Goal: Task Accomplishment & Management: Manage account settings

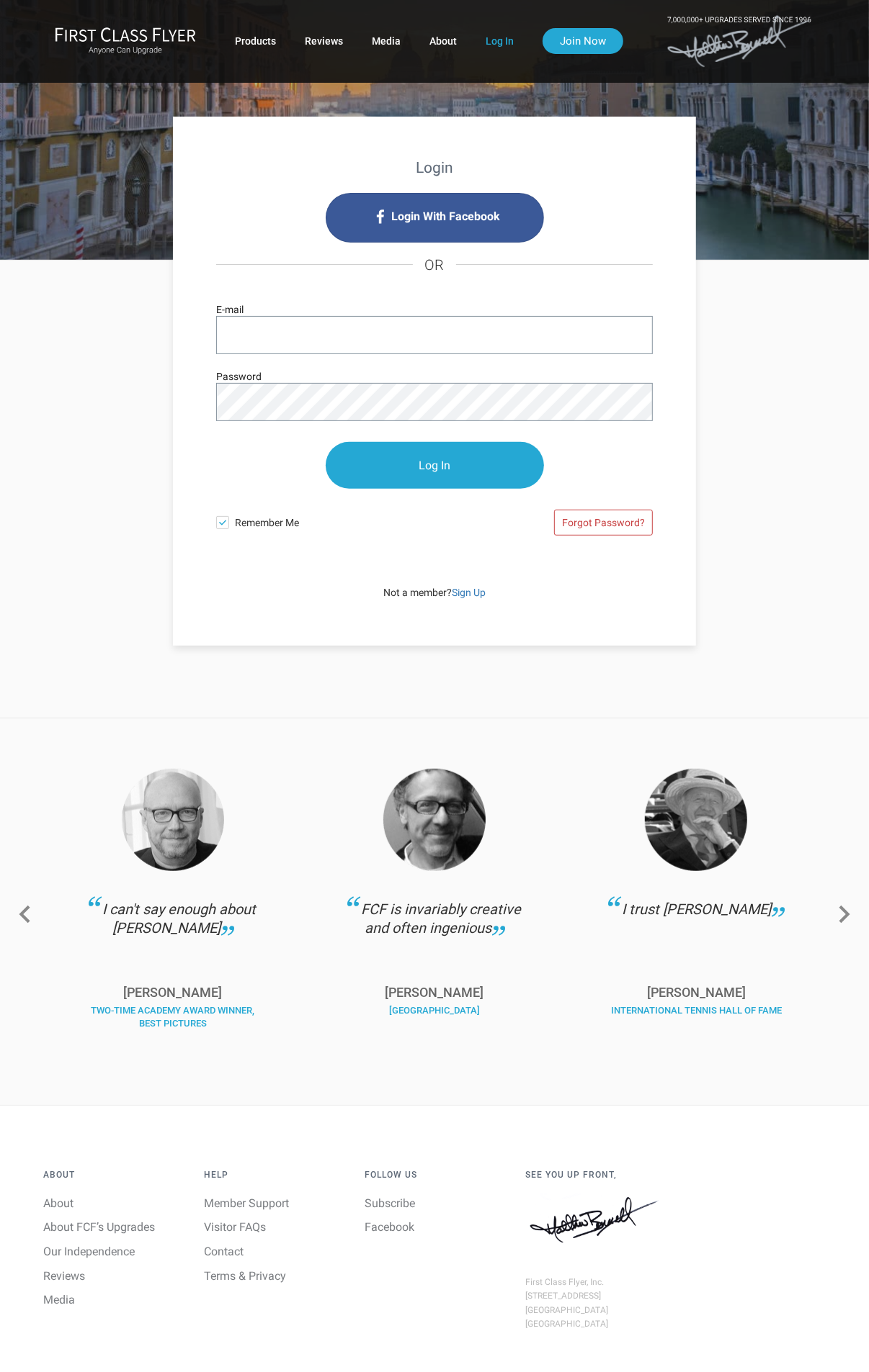
type input "dans@DMSCOMP.COM"
click at [48, 400] on div "Login Login With Facebook OR dans@DMSCOMP.COM E-mail Password Log In Remember M…" at bounding box center [434, 454] width 839 height 385
click at [326, 442] on input "Log In" at bounding box center [434, 465] width 219 height 47
click at [463, 460] on input "Log In" at bounding box center [434, 466] width 219 height 47
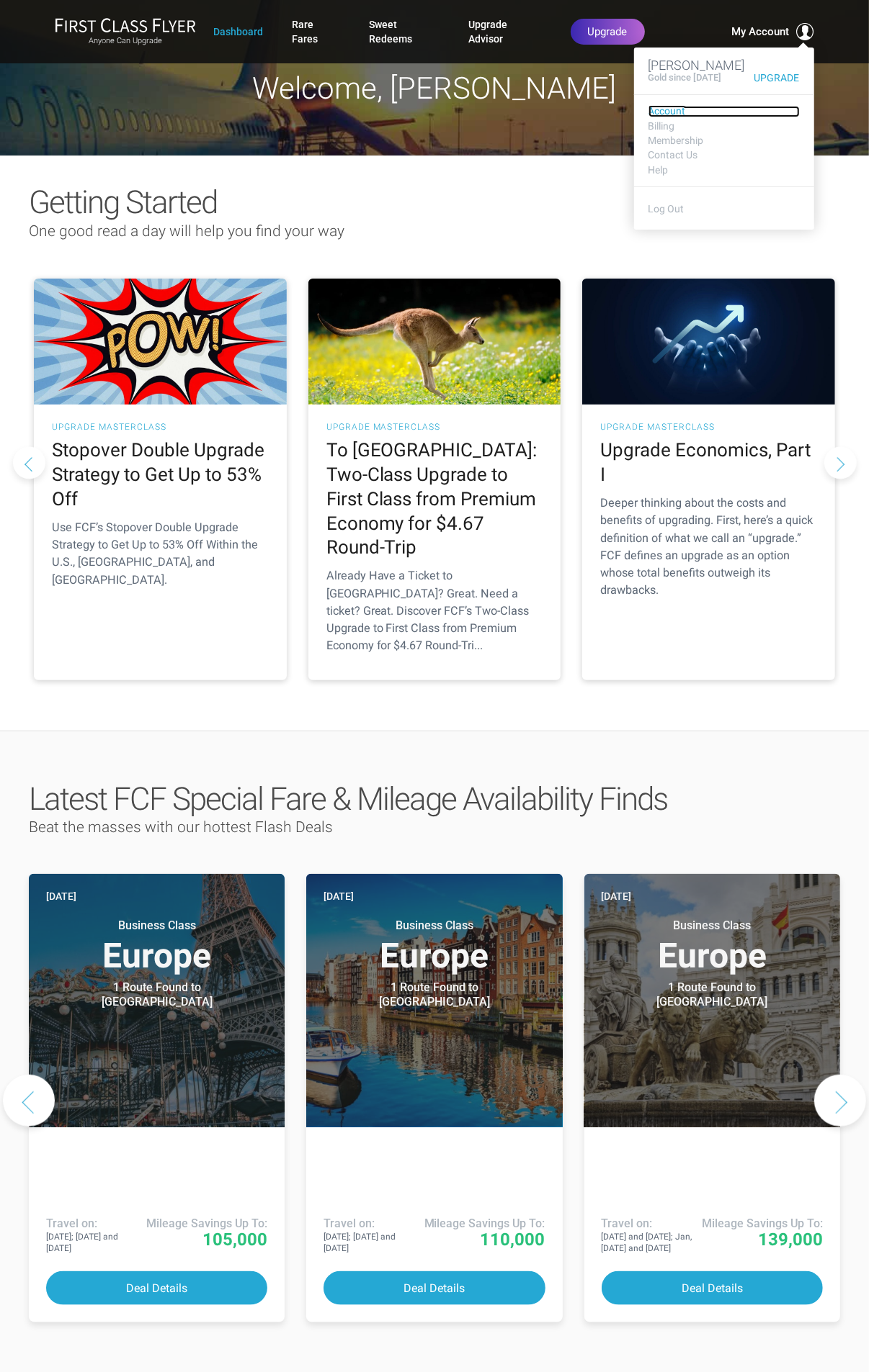
click at [657, 116] on link "Account" at bounding box center [724, 112] width 151 height 11
click at [656, 116] on link "Account" at bounding box center [724, 112] width 151 height 11
click at [657, 132] on link "Billing" at bounding box center [724, 126] width 151 height 11
click at [661, 146] on link "Membership" at bounding box center [724, 141] width 151 height 11
click at [661, 146] on link "Membership" at bounding box center [724, 141] width 151 height 11
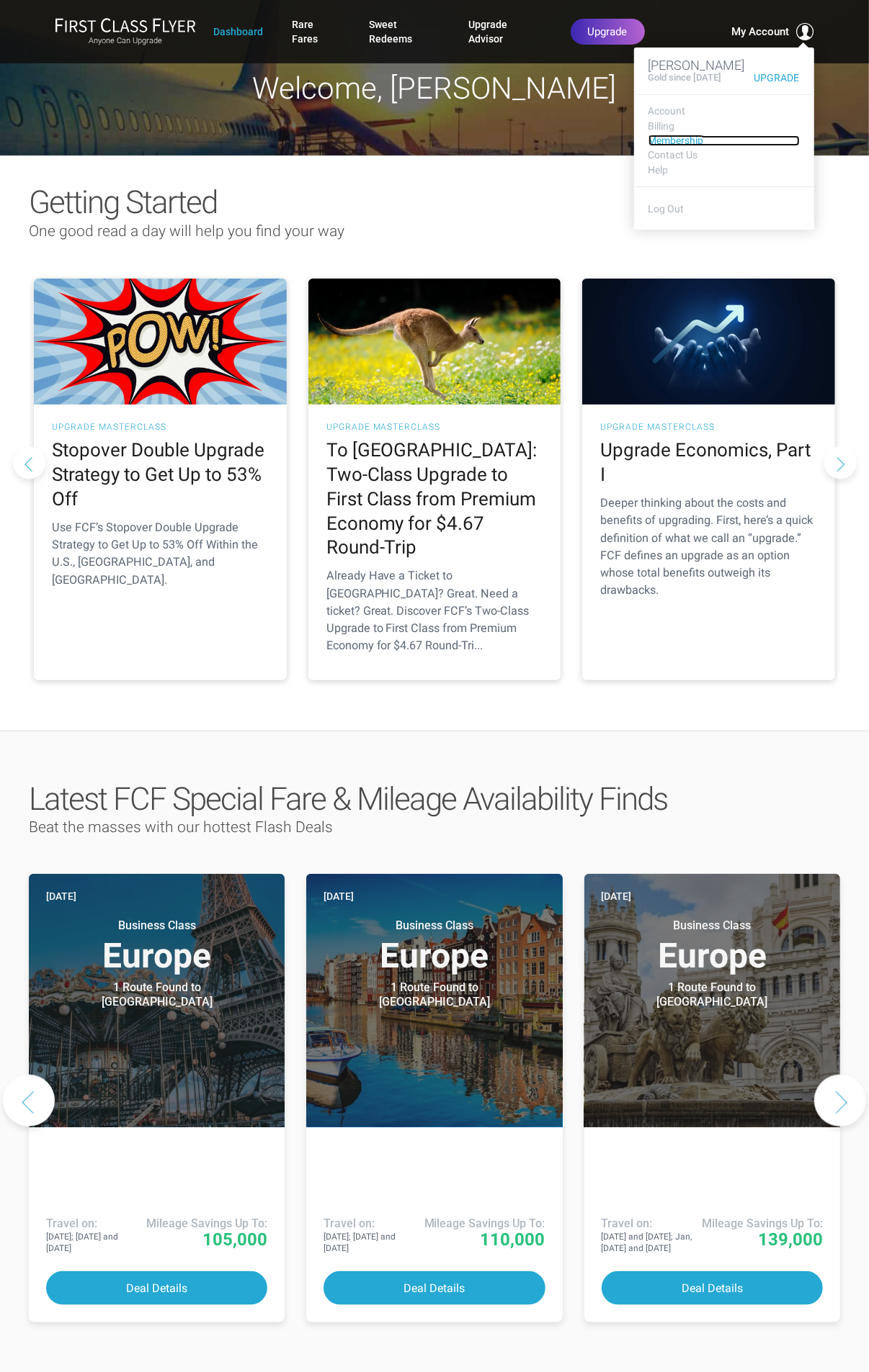
click at [661, 146] on link "Membership" at bounding box center [724, 141] width 151 height 11
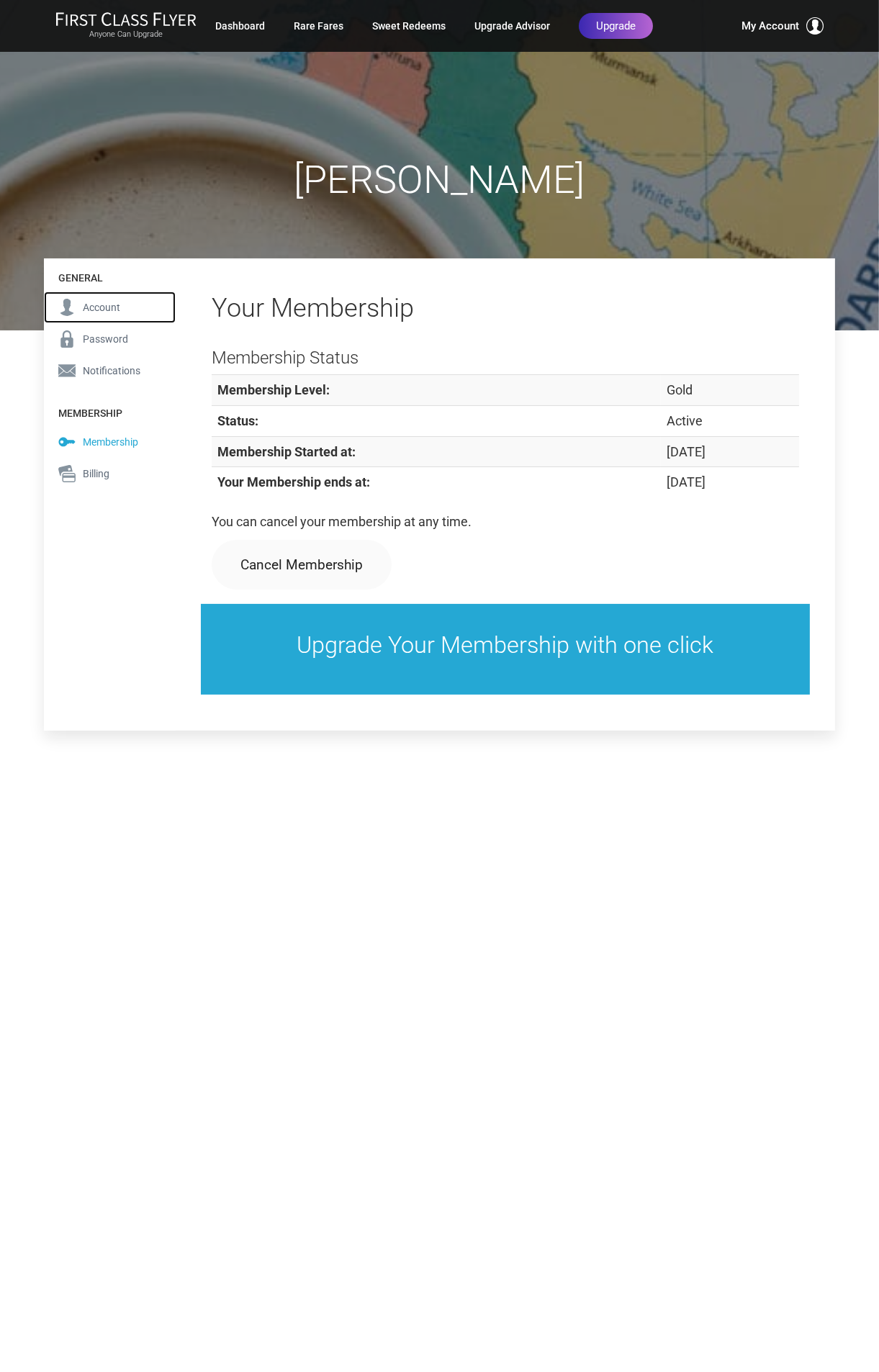
click at [113, 304] on span "Account" at bounding box center [101, 307] width 38 height 16
click at [98, 305] on span "Account" at bounding box center [101, 307] width 38 height 16
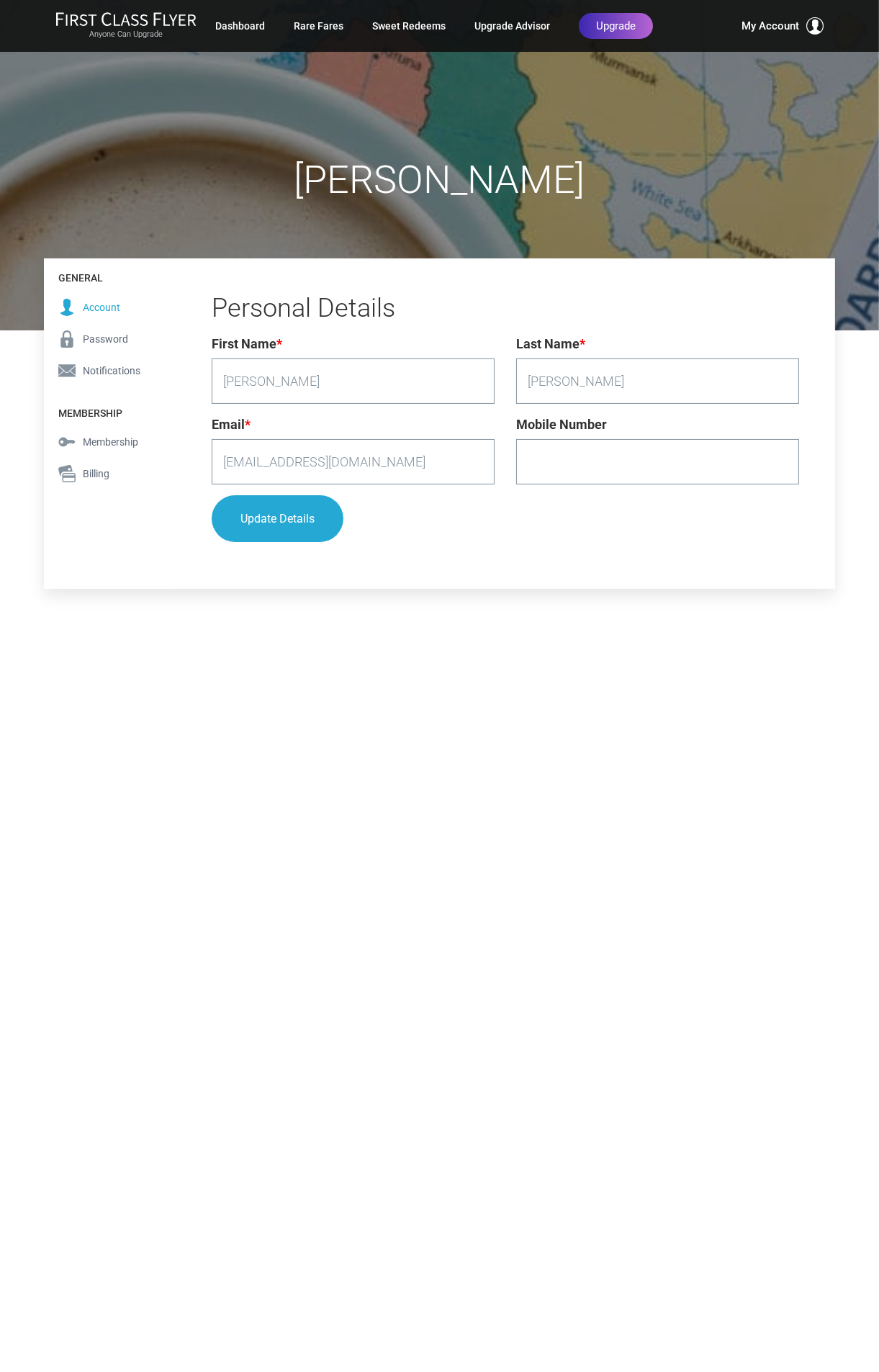
click at [614, 467] on input "Mobile Number" at bounding box center [658, 461] width 283 height 45
type input "9179916911"
click at [274, 527] on button "Update Details" at bounding box center [278, 519] width 132 height 47
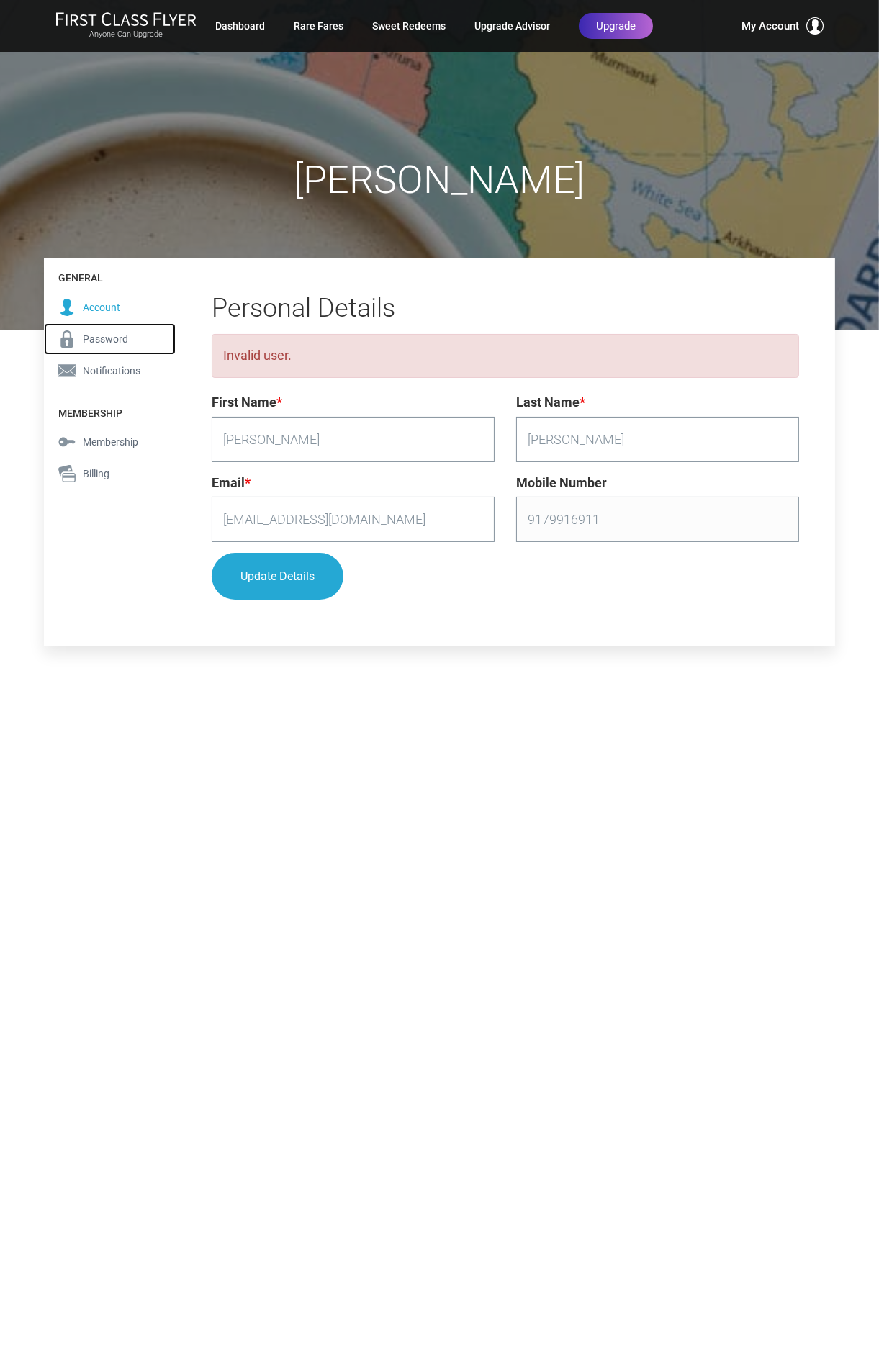
click at [101, 337] on span "Password" at bounding box center [105, 338] width 45 height 16
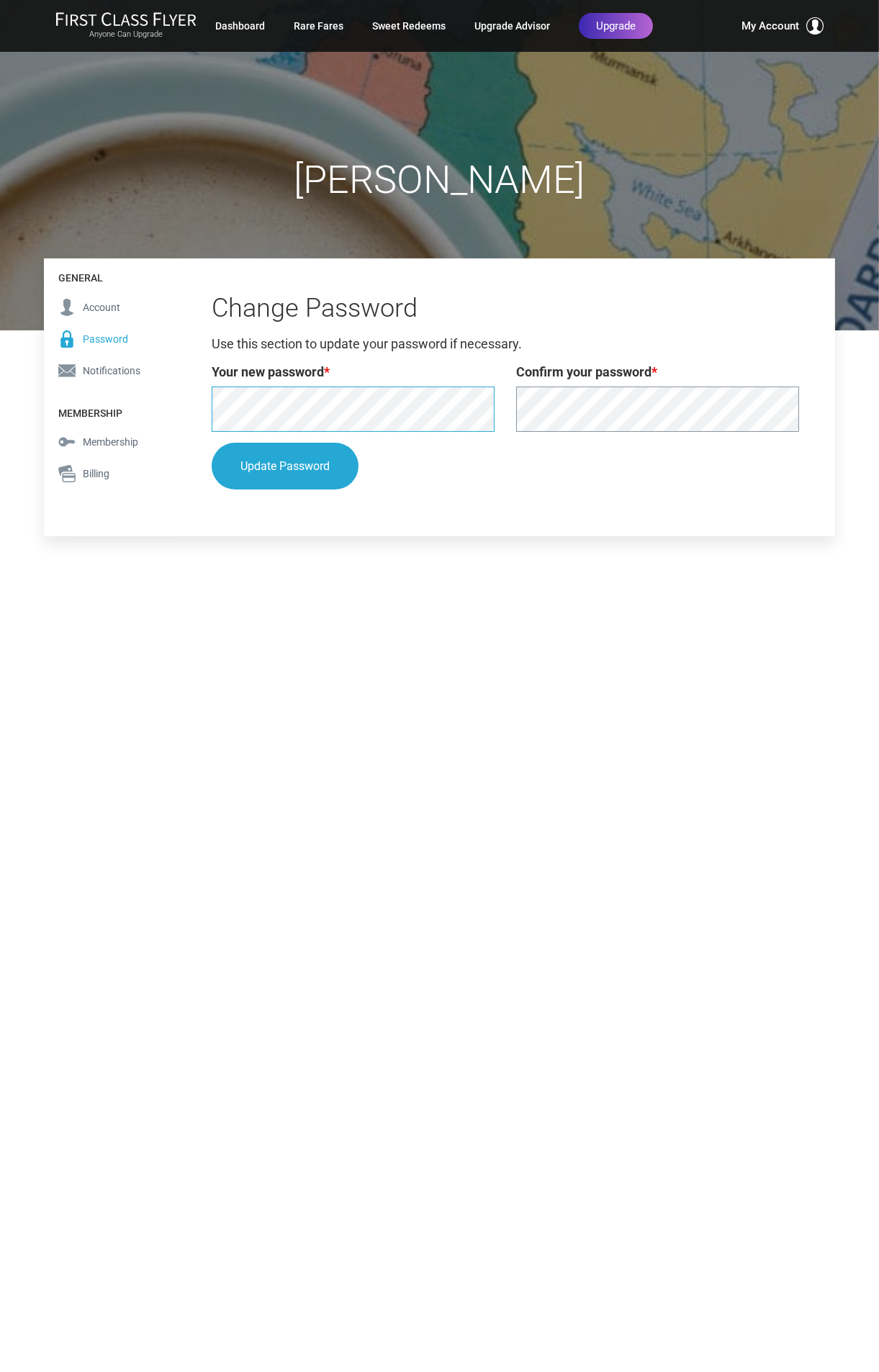
click at [125, 402] on div "General Account Password Notifications Membership Membership Billing General Ac…" at bounding box center [440, 396] width 791 height 278
click at [289, 463] on button "Update Password" at bounding box center [285, 467] width 147 height 47
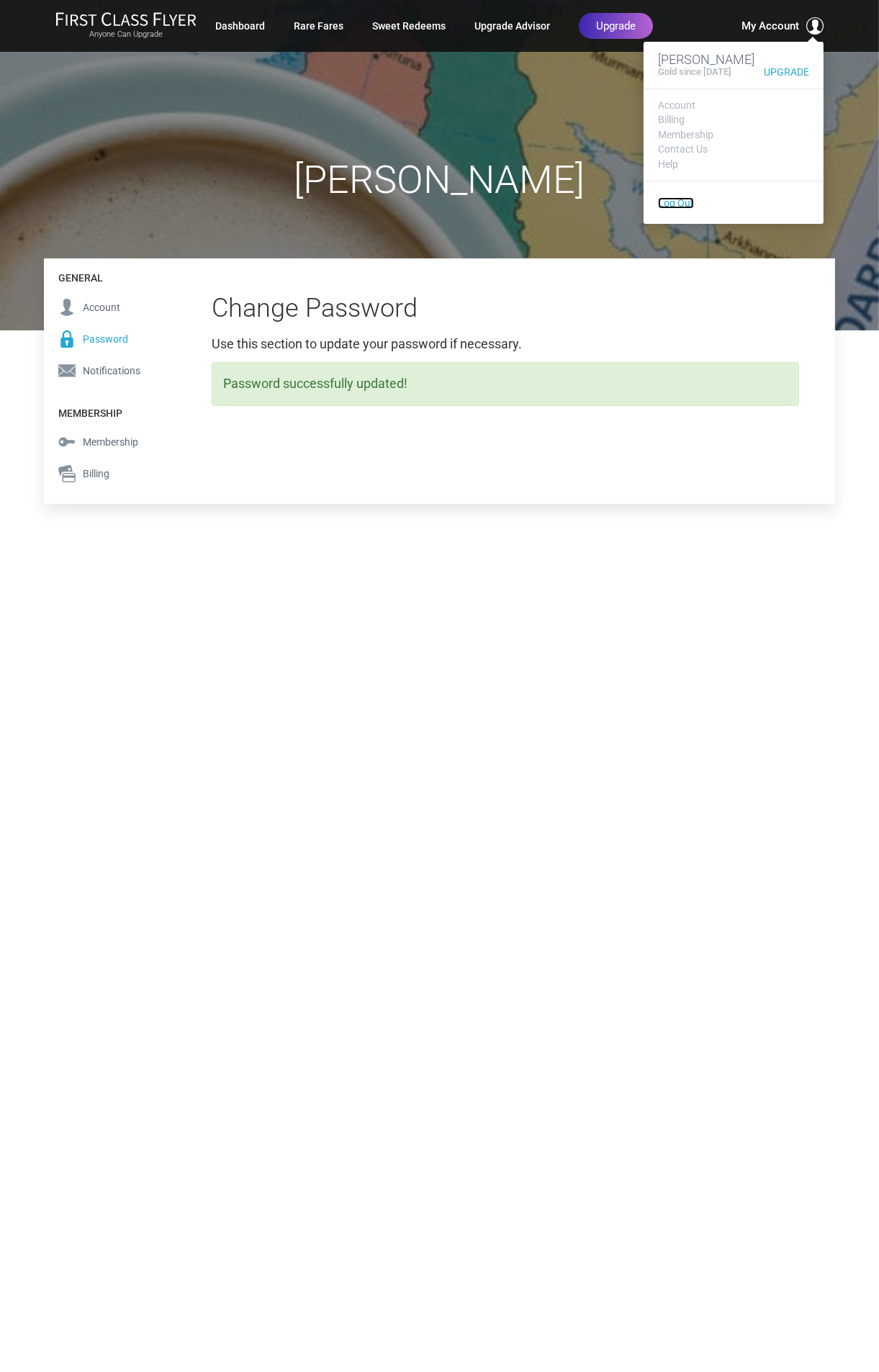
click at [675, 208] on link "Log Out" at bounding box center [676, 203] width 36 height 11
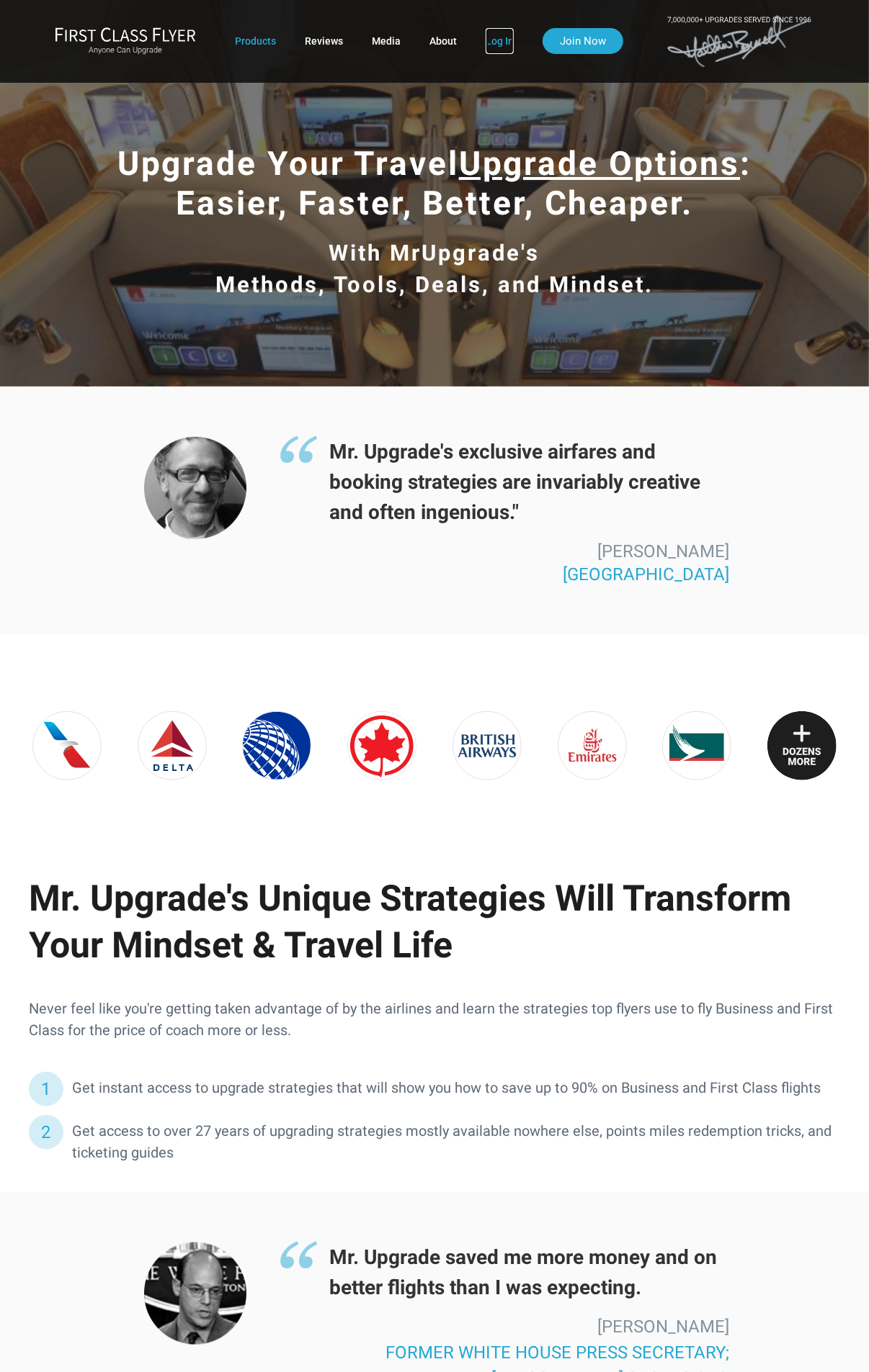
click at [506, 47] on link "Log In" at bounding box center [499, 41] width 28 height 26
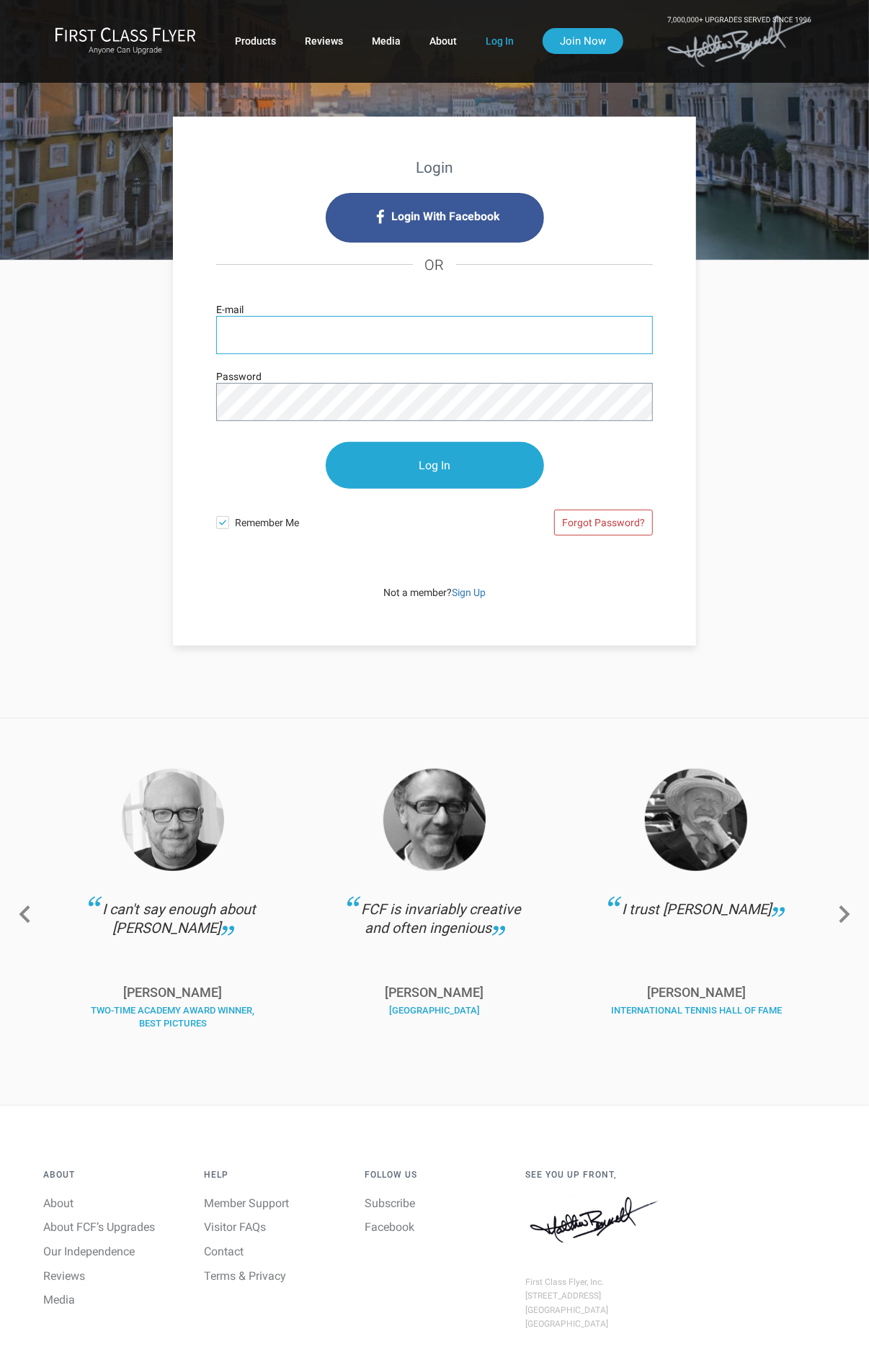
type input "[EMAIL_ADDRESS][DOMAIN_NAME]"
click at [87, 407] on div "Login Login With Facebook OR [EMAIL_ADDRESS][DOMAIN_NAME] E-mail Password Log I…" at bounding box center [434, 454] width 839 height 385
click at [326, 442] on input "Log In" at bounding box center [434, 465] width 219 height 47
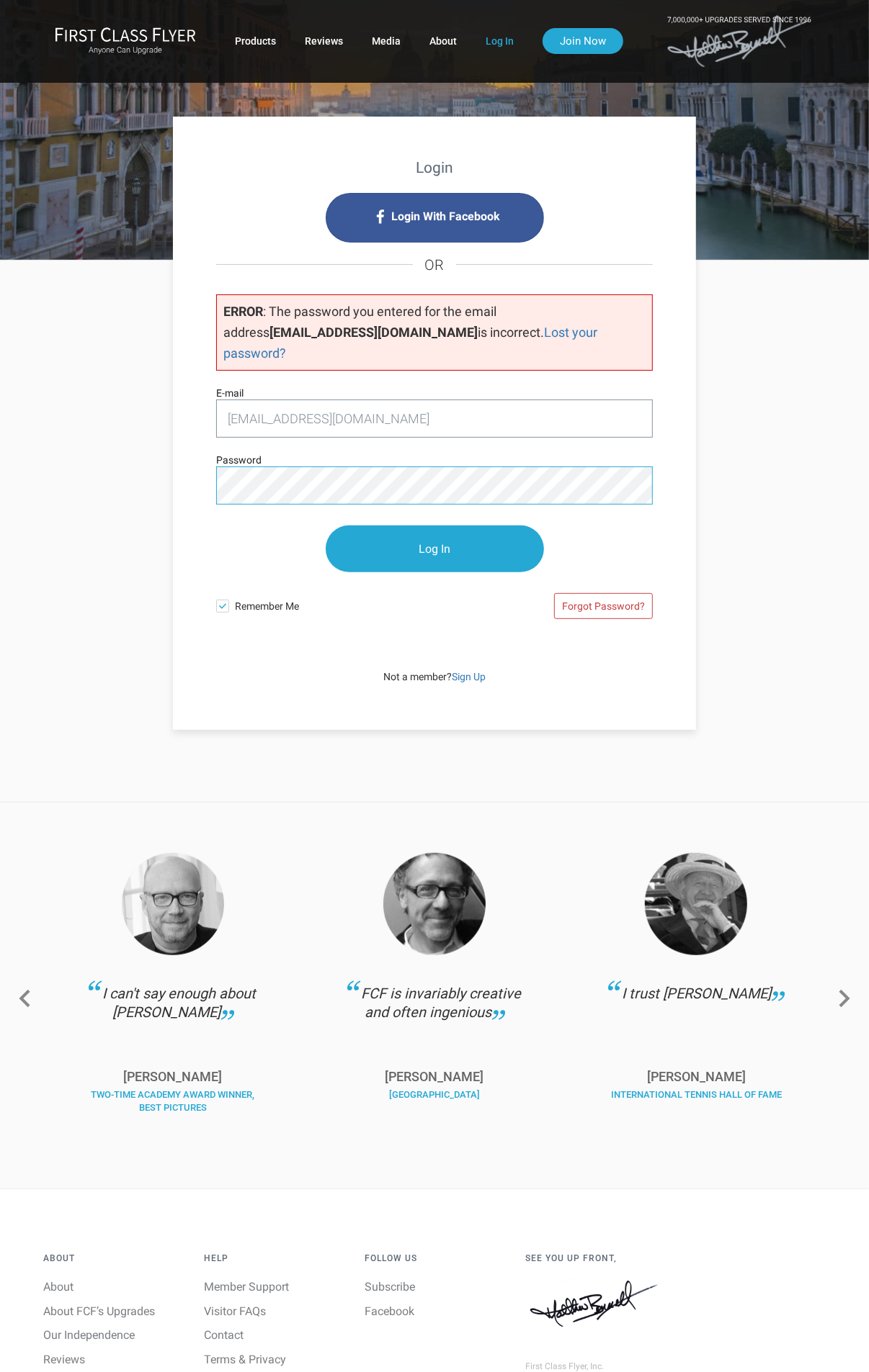
click at [162, 461] on div "Login Login With Facebook OR ERROR : The password you entered for the email add…" at bounding box center [434, 495] width 839 height 469
click at [423, 526] on input "Log In" at bounding box center [434, 550] width 219 height 47
click at [74, 450] on div "Login Login With Facebook OR ERROR : The password you entered for the email add…" at bounding box center [434, 495] width 839 height 469
click at [423, 526] on input "Log In" at bounding box center [434, 550] width 219 height 47
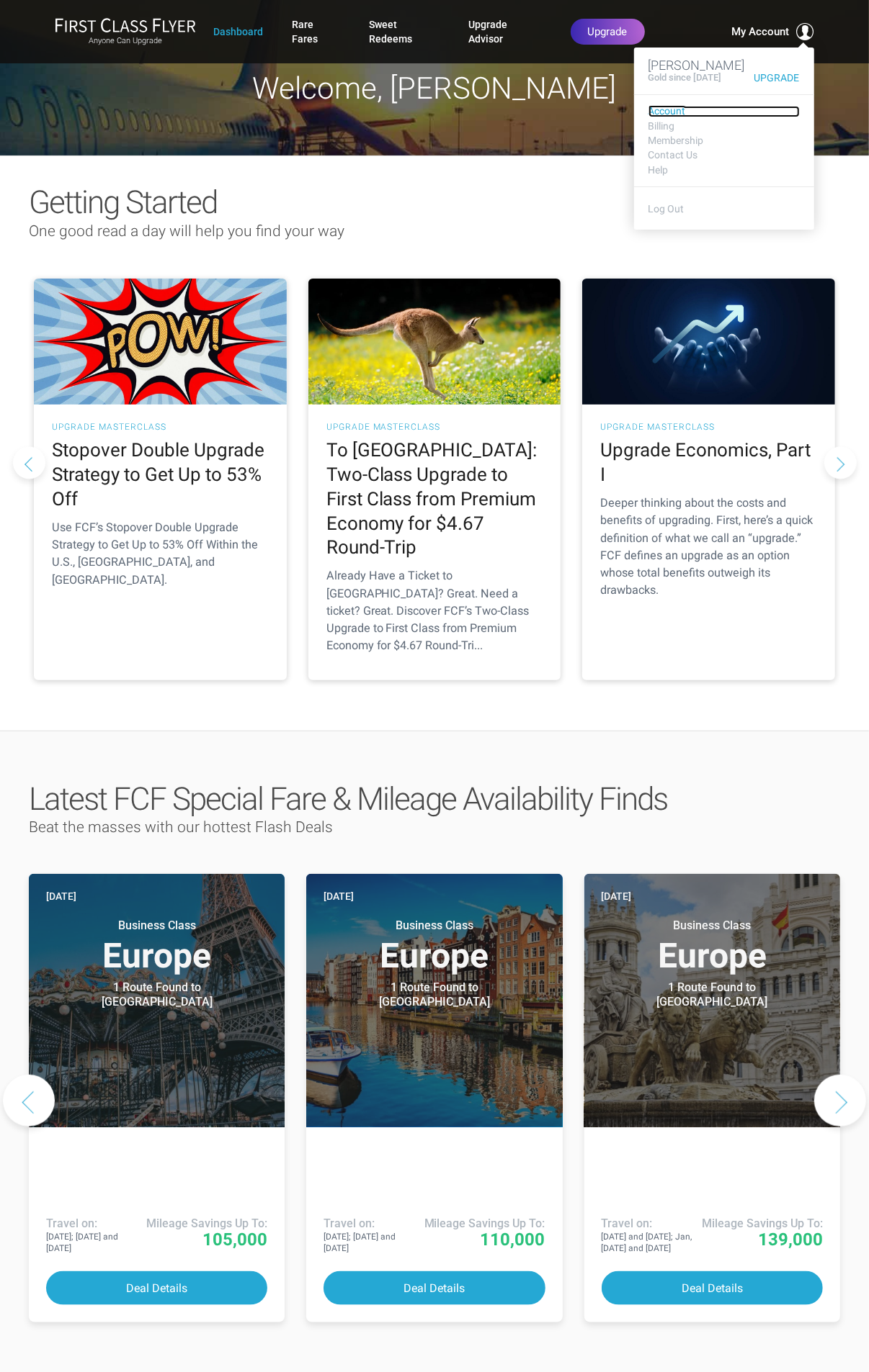
click at [658, 116] on link "Account" at bounding box center [724, 112] width 151 height 11
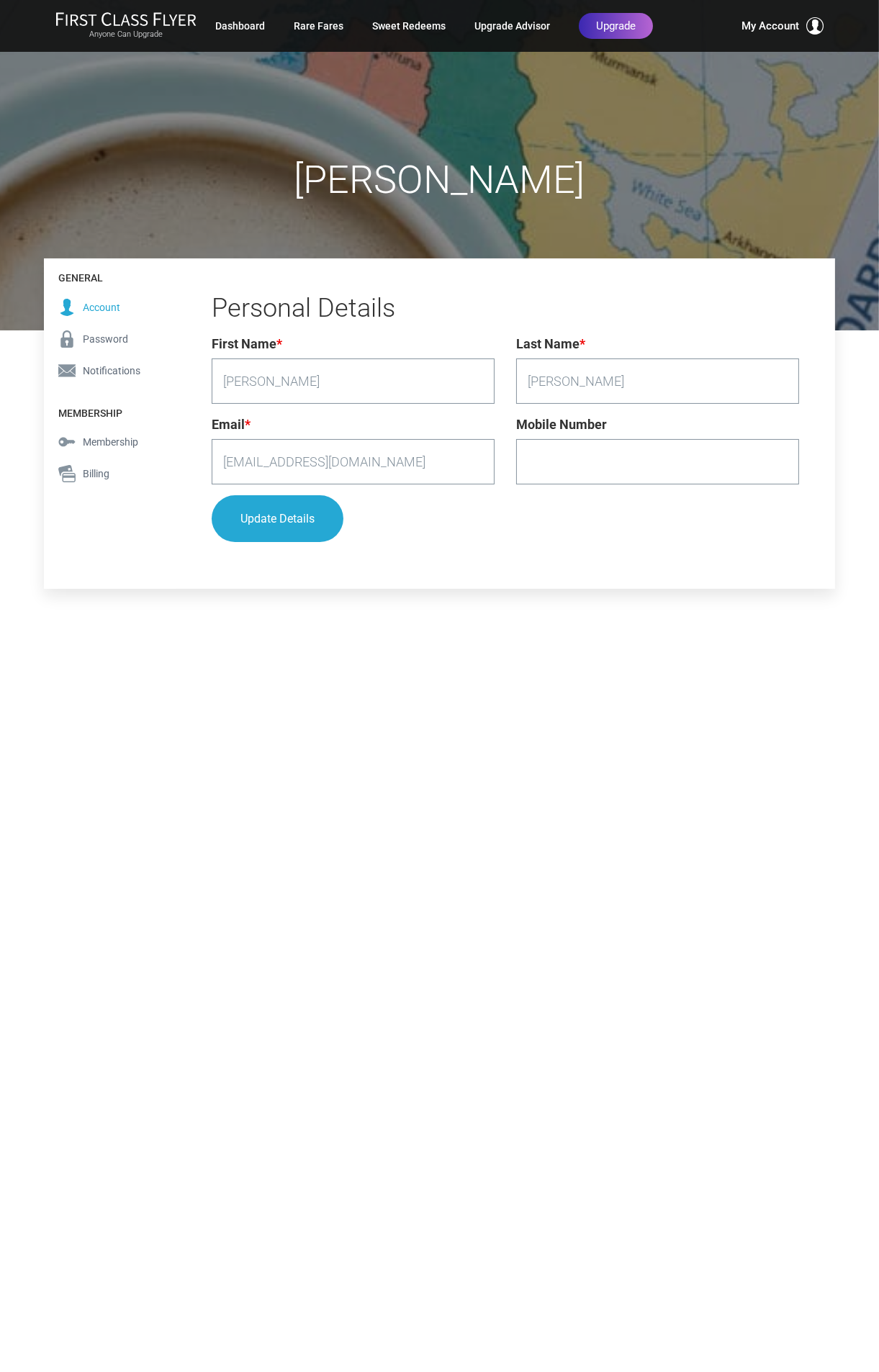
click at [552, 461] on input "Mobile Number" at bounding box center [658, 461] width 283 height 45
type input "9179916611"
click at [274, 523] on button "Update Details" at bounding box center [278, 519] width 132 height 47
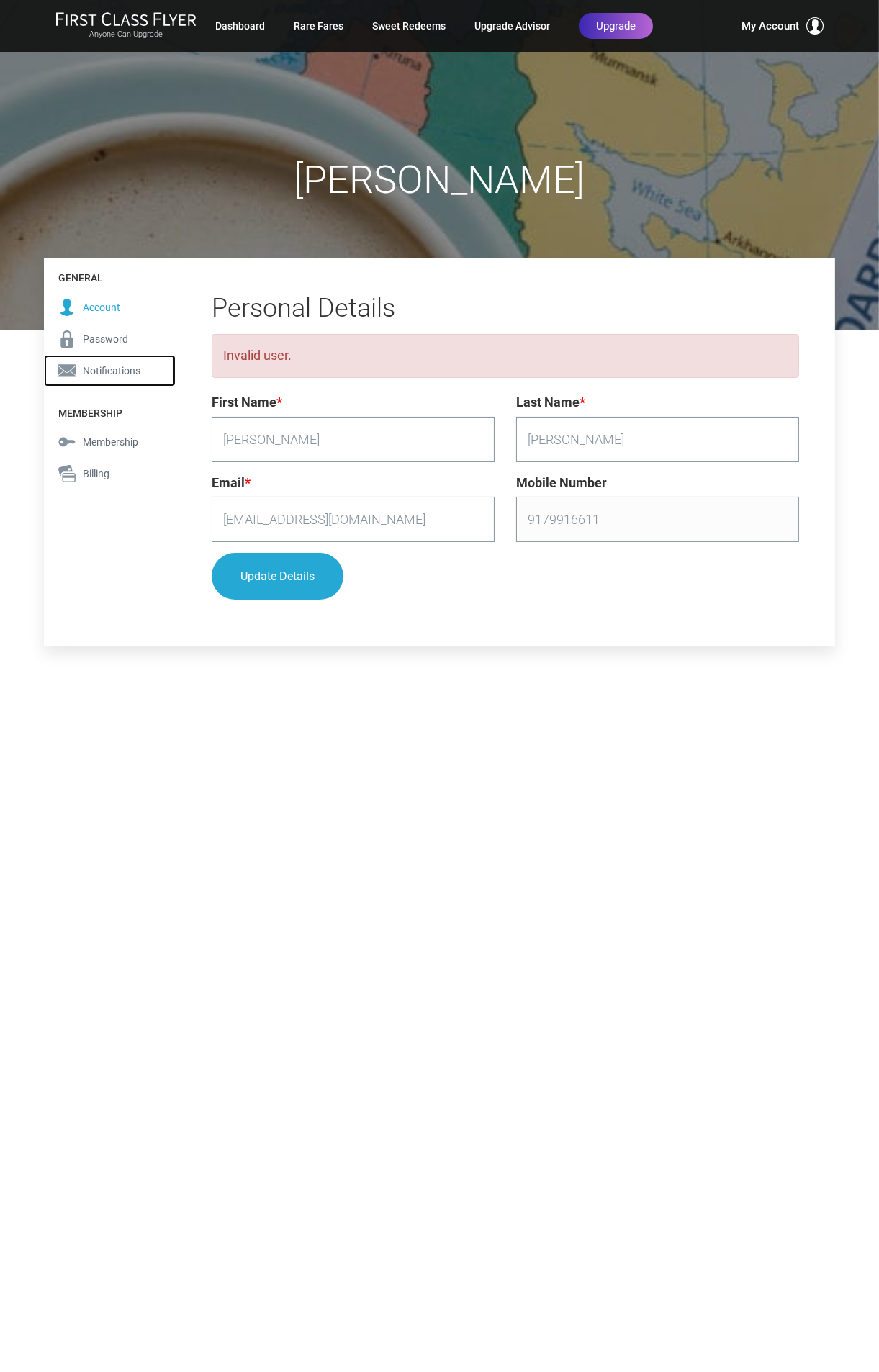
click at [113, 373] on span "Notifications" at bounding box center [112, 370] width 57 height 16
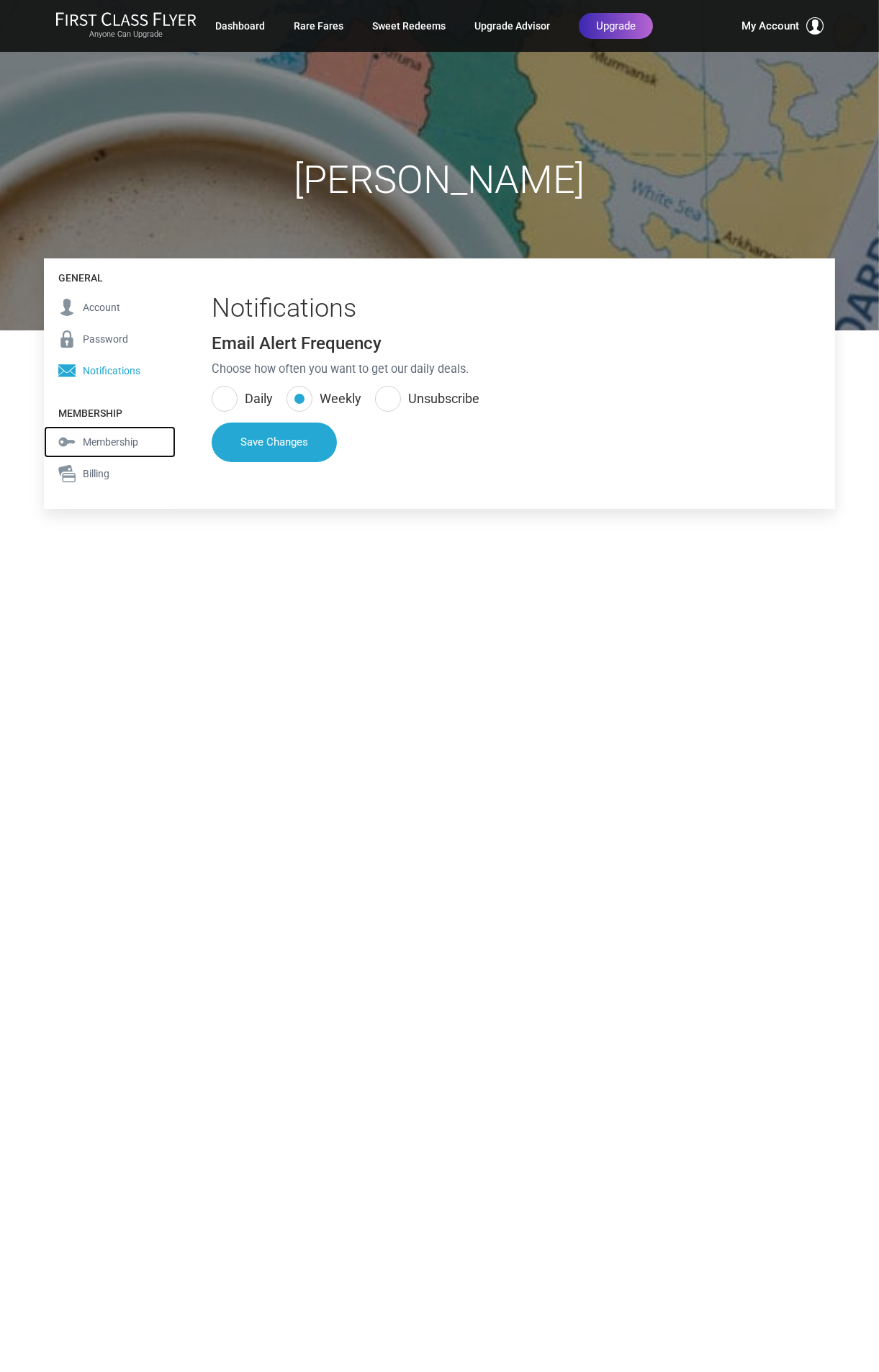
click at [101, 438] on span "Membership" at bounding box center [111, 442] width 55 height 16
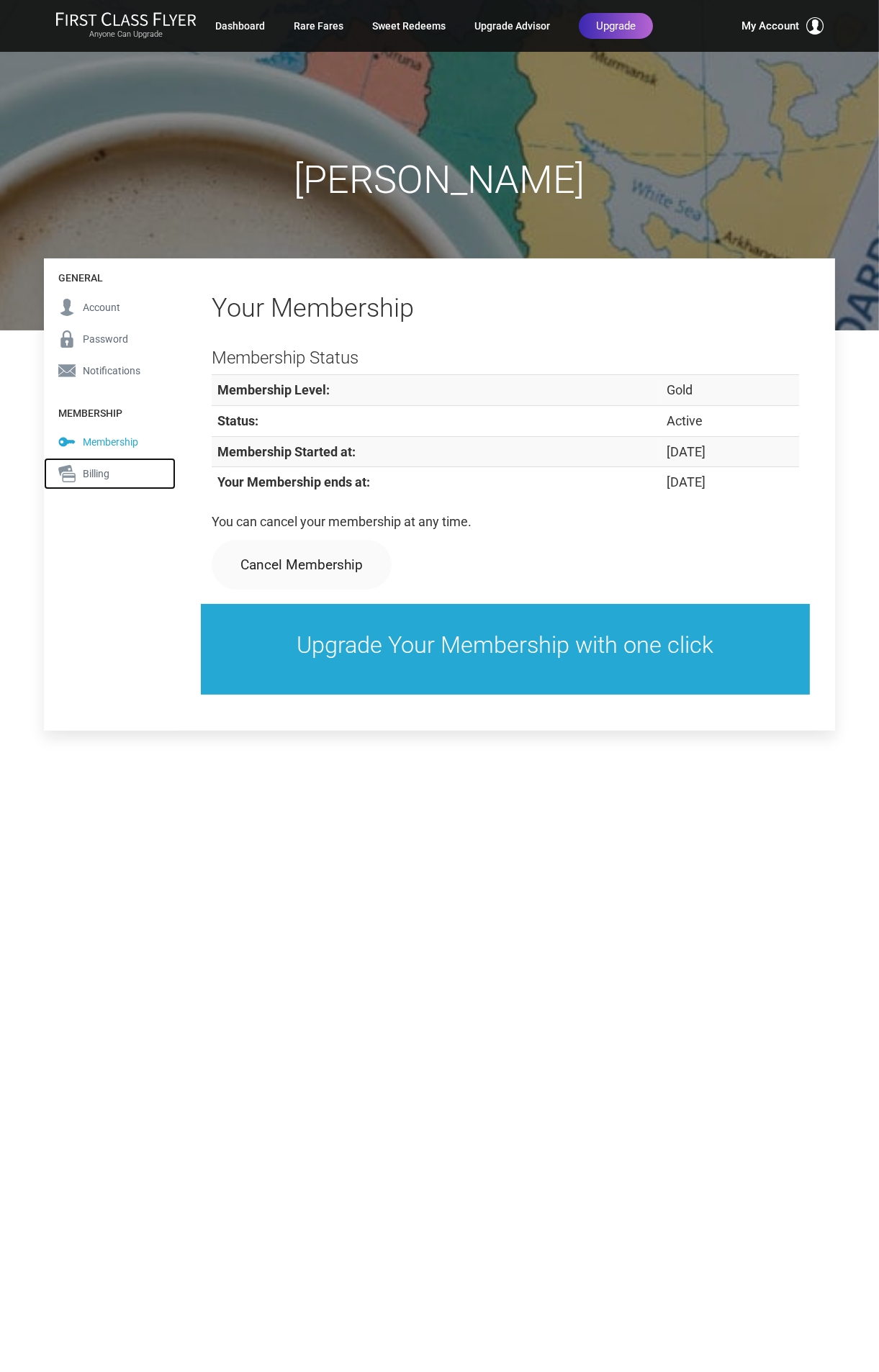
click at [89, 471] on span "Billing" at bounding box center [96, 473] width 27 height 16
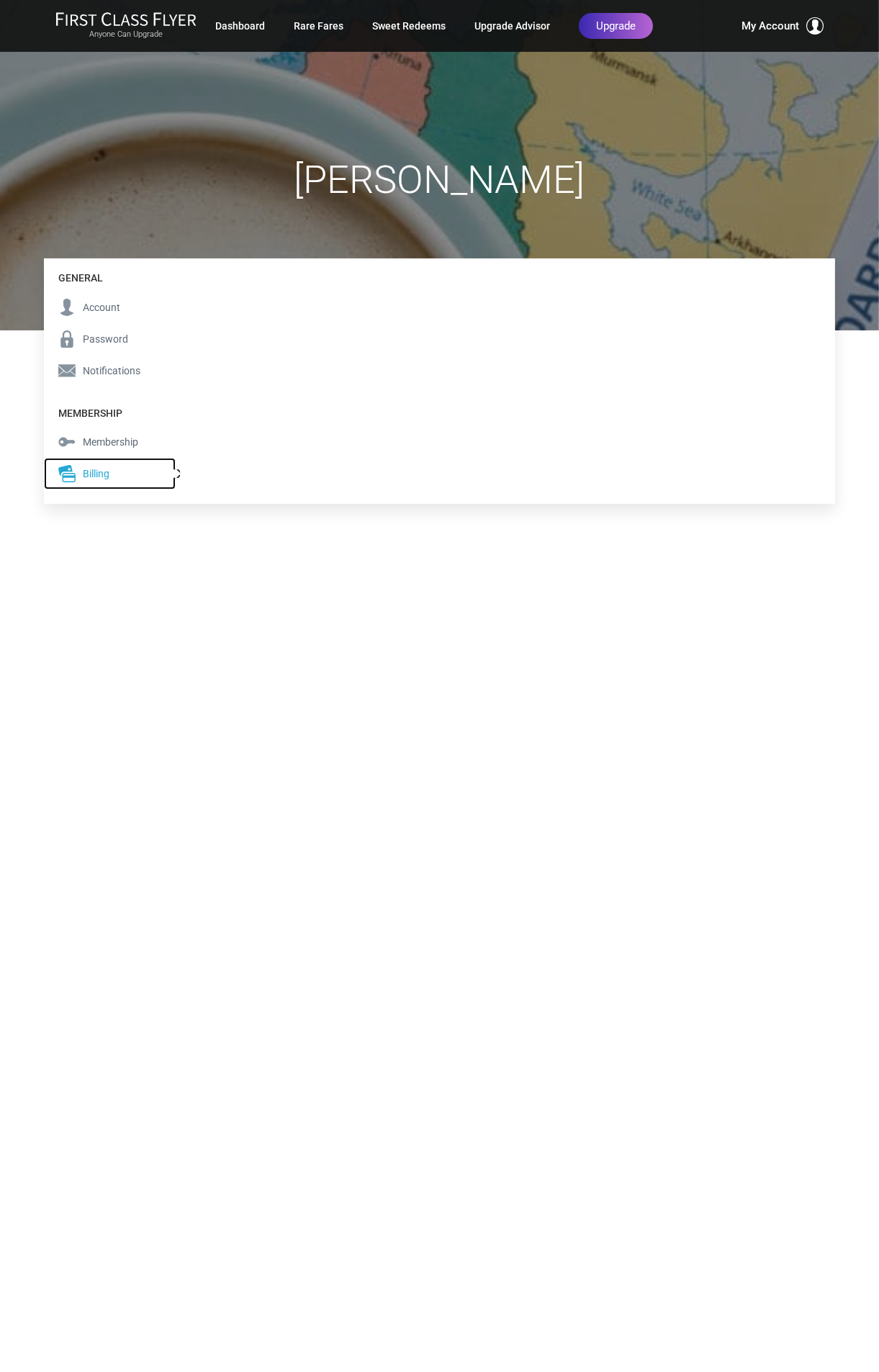
click at [92, 473] on span "Billing" at bounding box center [96, 473] width 27 height 16
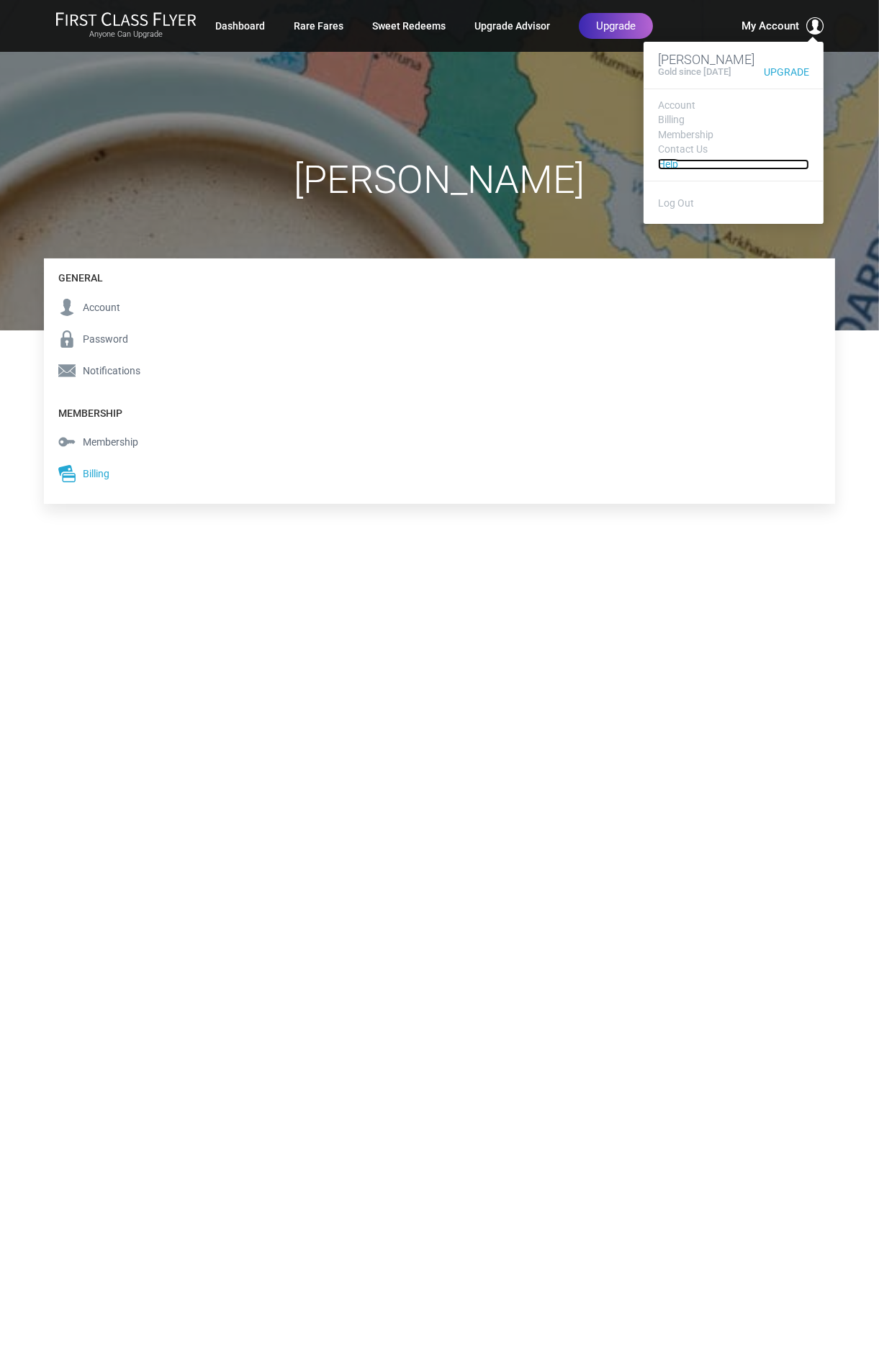
click at [667, 170] on link "Help" at bounding box center [734, 165] width 151 height 11
